Goal: Find specific page/section: Find specific page/section

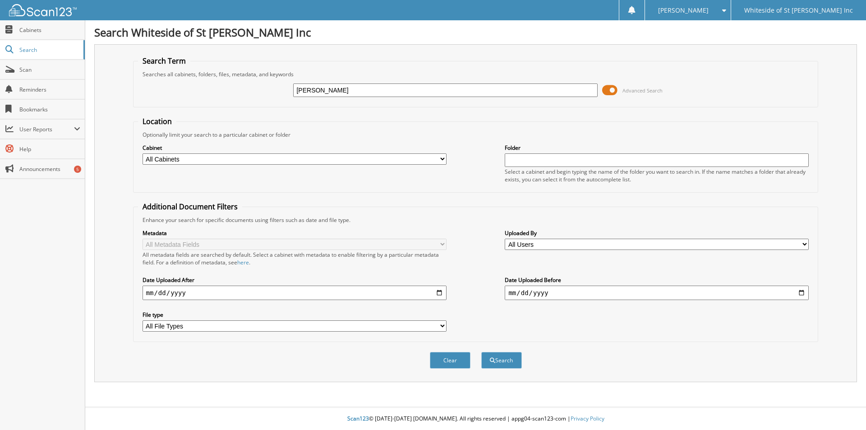
type input "[PERSON_NAME]"
click at [481, 352] on button "Search" at bounding box center [501, 360] width 41 height 17
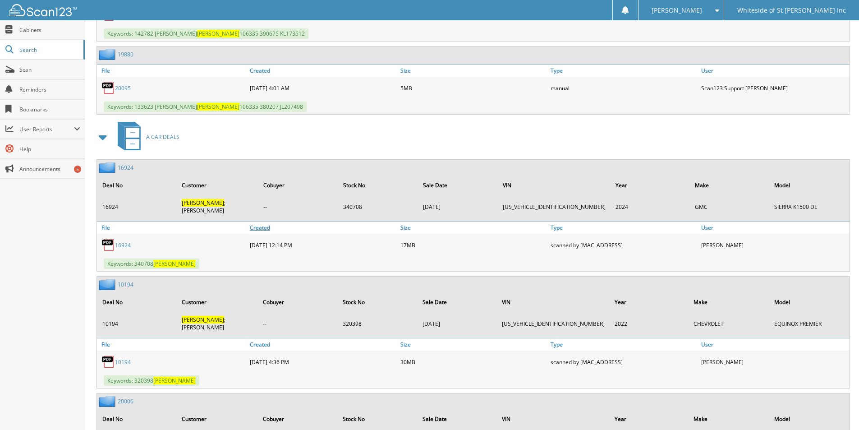
scroll to position [711, 0]
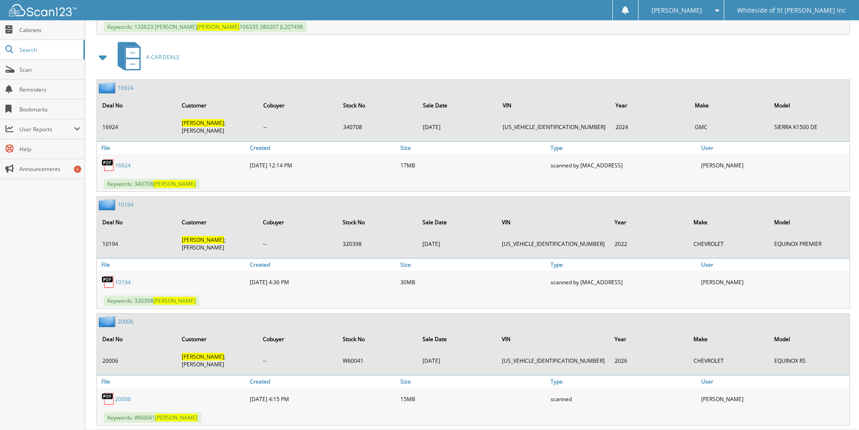
click at [118, 395] on link "20006" at bounding box center [123, 399] width 16 height 8
